Goal: Task Accomplishment & Management: Use online tool/utility

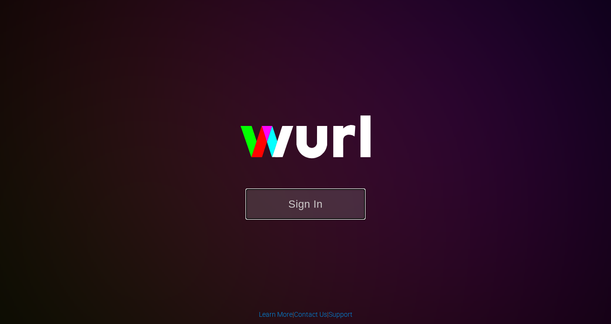
click at [303, 197] on button "Sign In" at bounding box center [305, 203] width 120 height 31
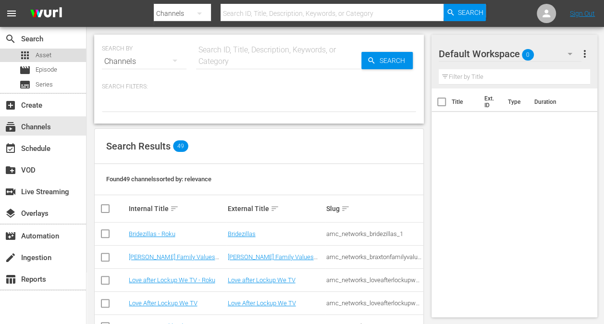
click at [60, 52] on div "apps Asset" at bounding box center [43, 55] width 86 height 13
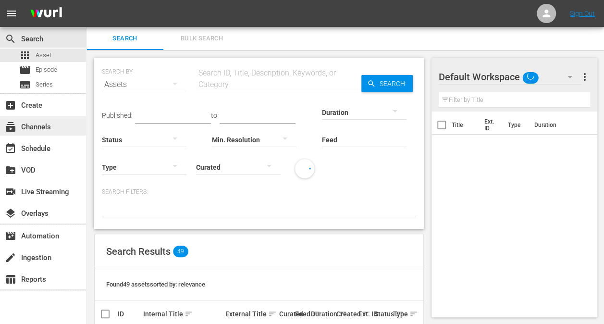
click at [46, 125] on div "subscriptions Channels" at bounding box center [27, 125] width 54 height 9
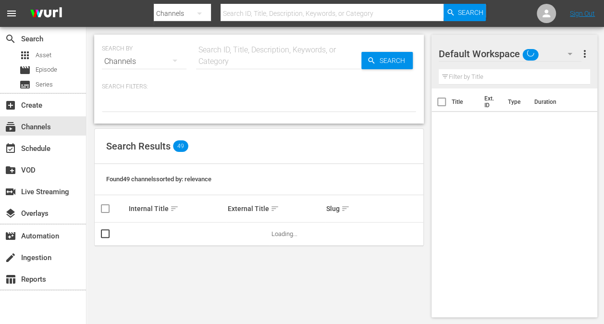
click at [268, 45] on div "Search ID, Title, Description, Keywords, or Category" at bounding box center [278, 55] width 165 height 23
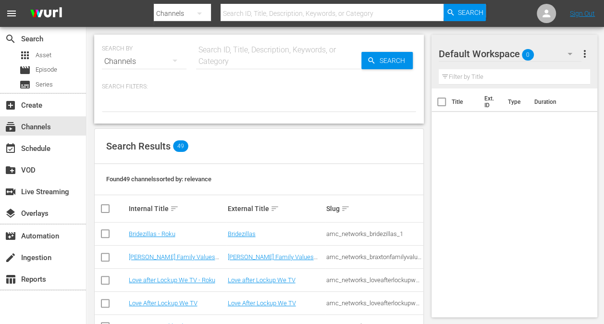
click at [196, 9] on icon "button" at bounding box center [200, 14] width 12 height 12
click at [197, 42] on div "Channels" at bounding box center [184, 40] width 38 height 15
click at [273, 13] on input "text" at bounding box center [331, 13] width 223 height 23
type input "s"
type input "roku stories"
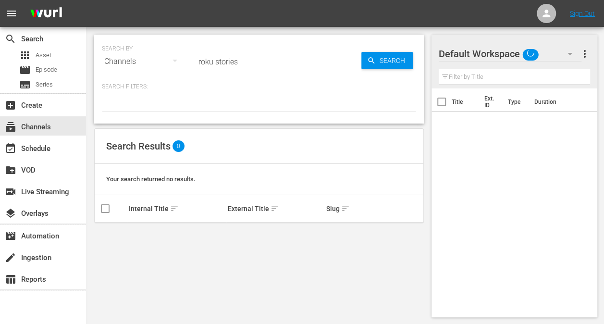
click at [290, 29] on div "SEARCH BY Search By Channels Search ID, Title, Description, Keywords, or Catego…" at bounding box center [258, 176] width 345 height 298
click at [273, 59] on input "roku stories" at bounding box center [278, 61] width 165 height 23
drag, startPoint x: 263, startPoint y: 61, endPoint x: 196, endPoint y: 56, distance: 66.9
click at [196, 56] on input "roku stories" at bounding box center [278, 61] width 165 height 23
type input "stories by amc"
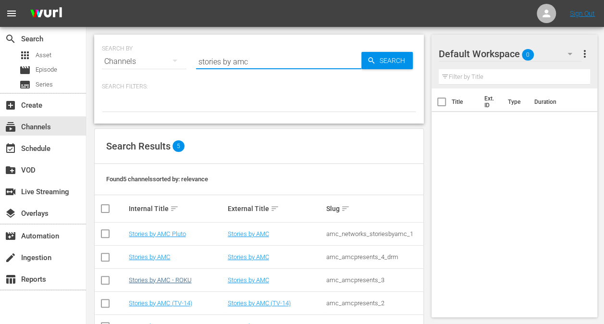
click at [188, 279] on div "Stories by AMC - ROKU" at bounding box center [177, 279] width 96 height 7
click at [185, 280] on link "Stories by AMC - ROKU" at bounding box center [160, 279] width 62 height 7
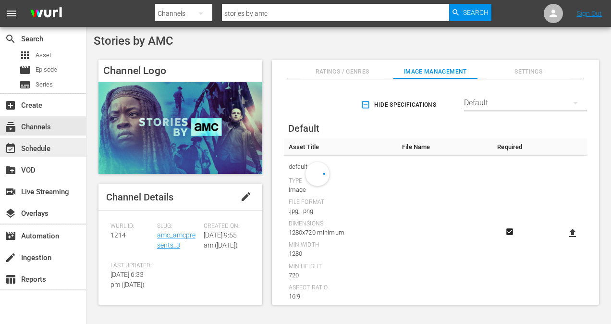
click at [37, 145] on div "event_available Schedule" at bounding box center [27, 147] width 54 height 9
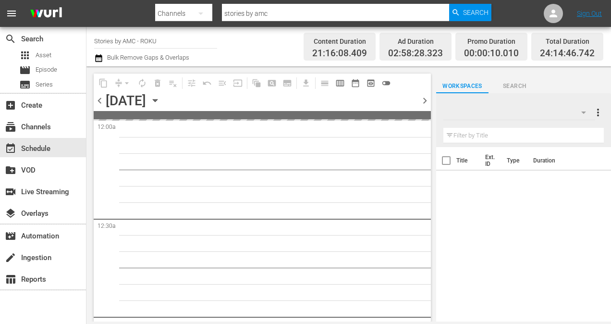
click at [160, 99] on icon "button" at bounding box center [155, 100] width 11 height 11
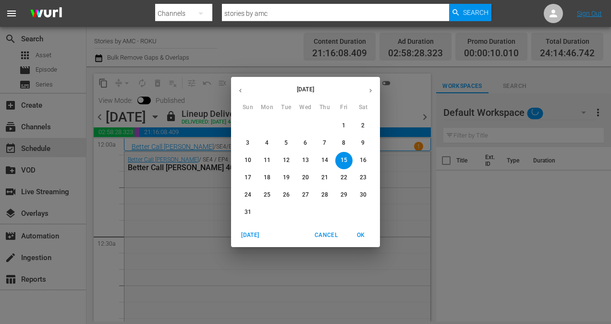
click at [370, 91] on icon "button" at bounding box center [370, 91] width 2 height 4
click at [263, 123] on span "1" at bounding box center [266, 126] width 17 height 8
